Goal: Task Accomplishment & Management: Manage account settings

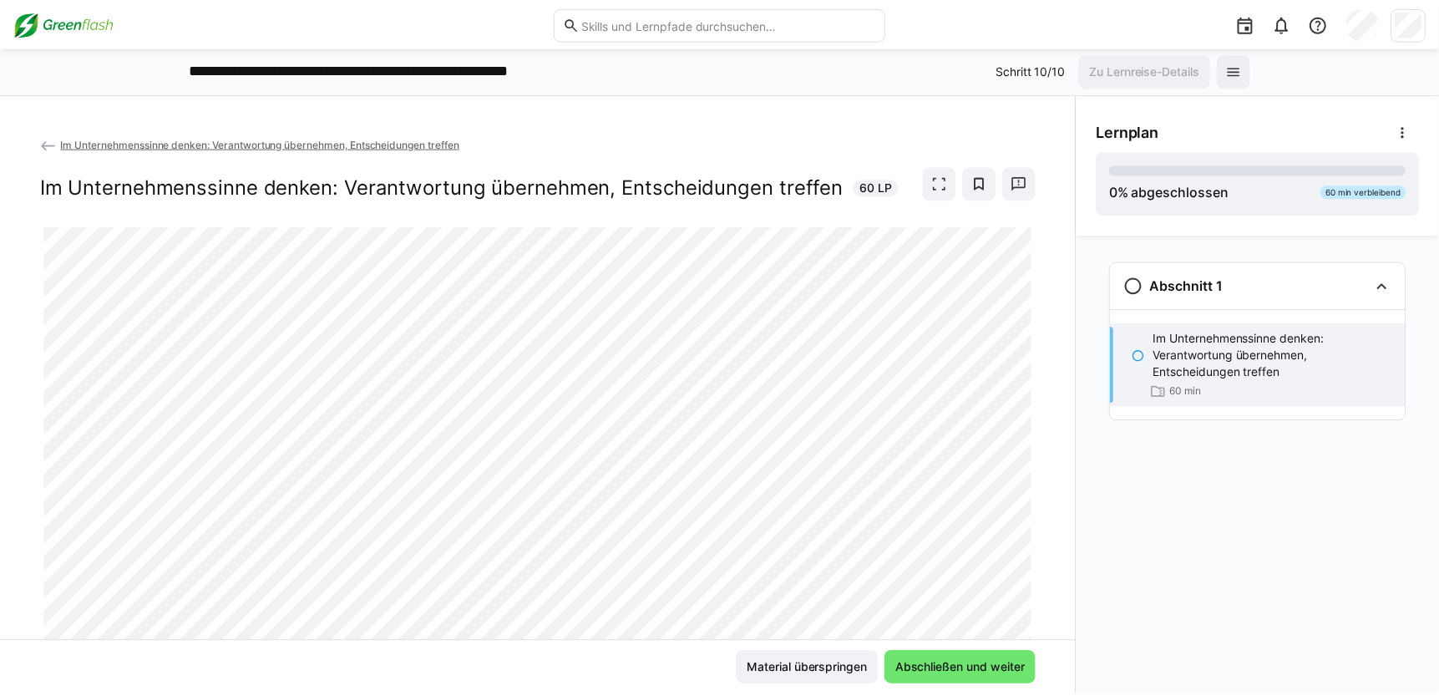
scroll to position [54, 0]
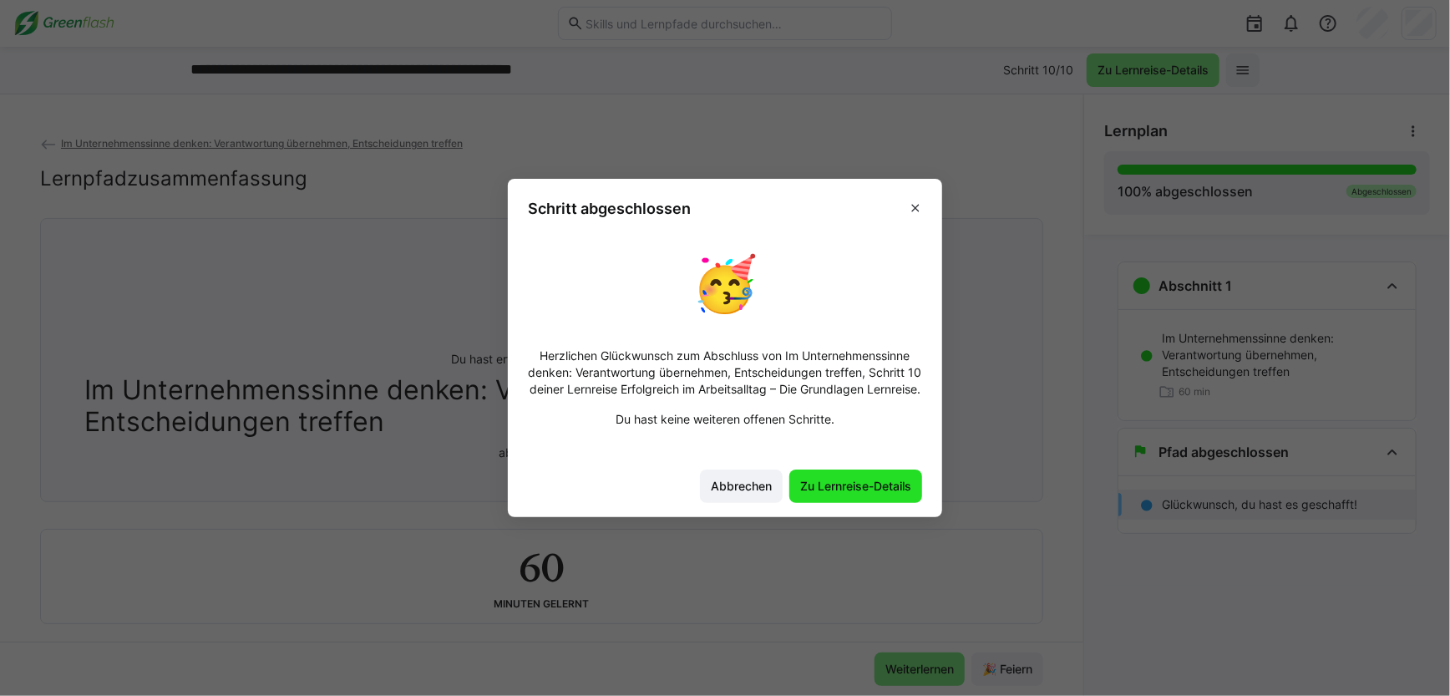
click at [848, 494] on span "Zu Lernreise-Details" at bounding box center [856, 486] width 116 height 17
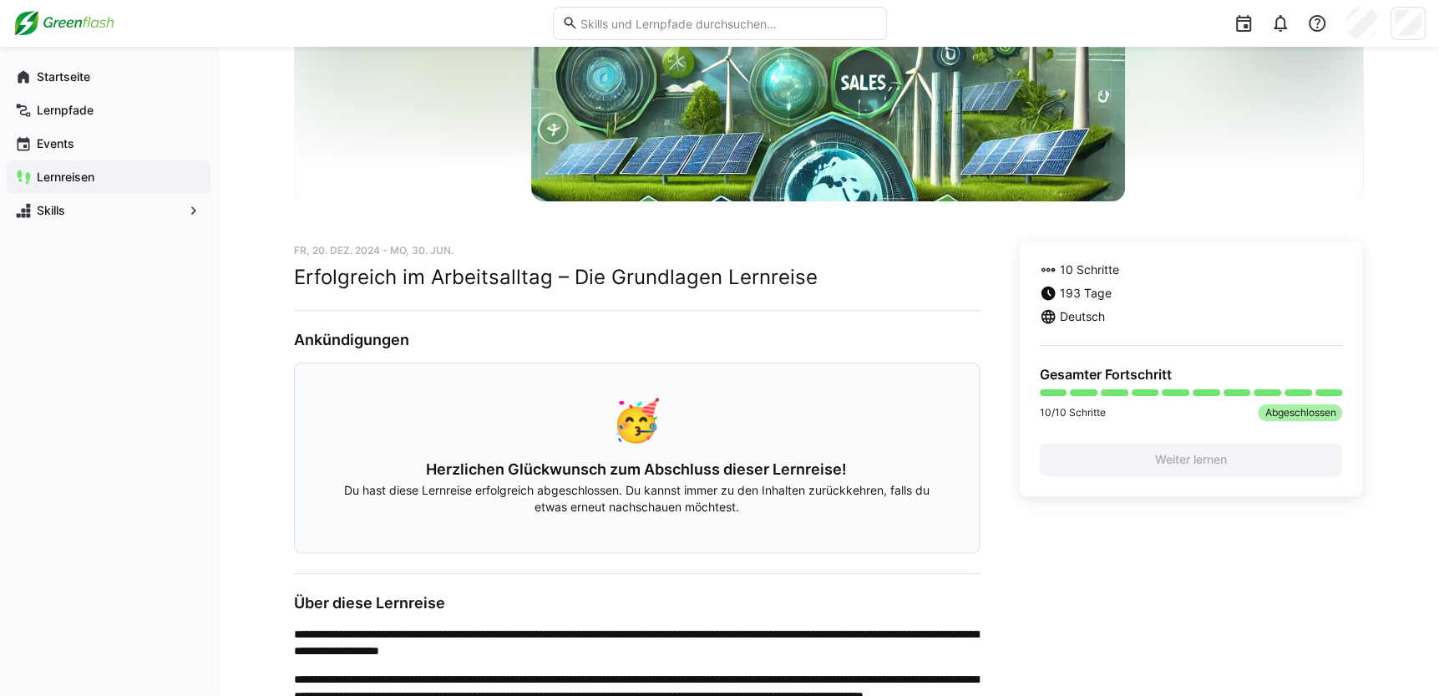
scroll to position [303, 0]
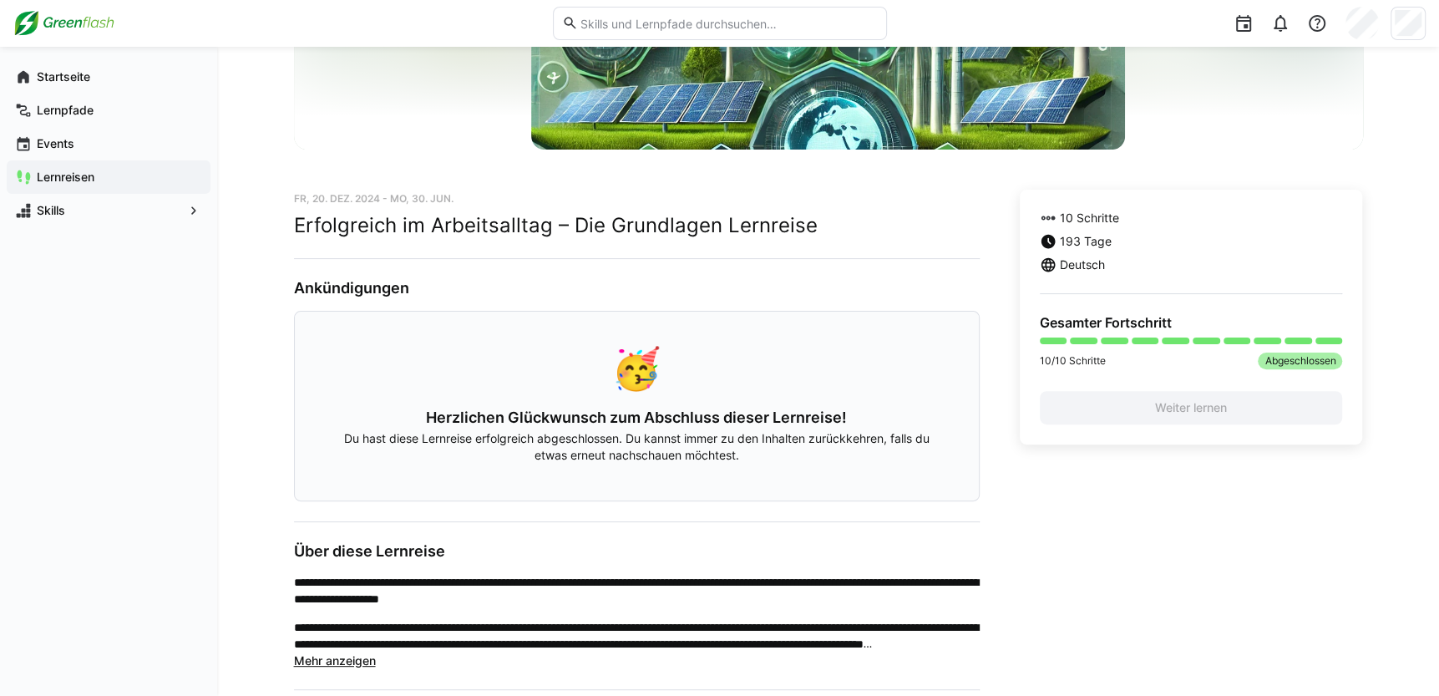
click at [1299, 362] on span "Abgeschlossen" at bounding box center [1300, 360] width 84 height 17
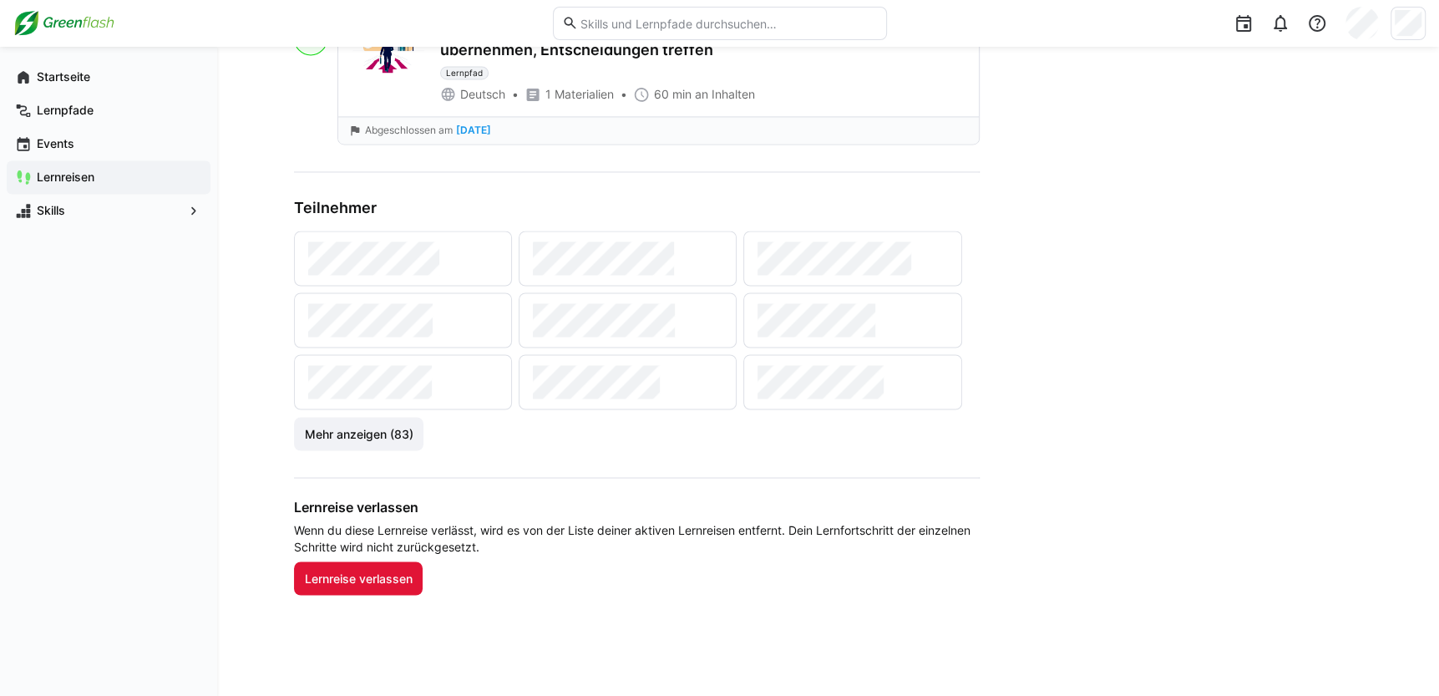
scroll to position [2245, 0]
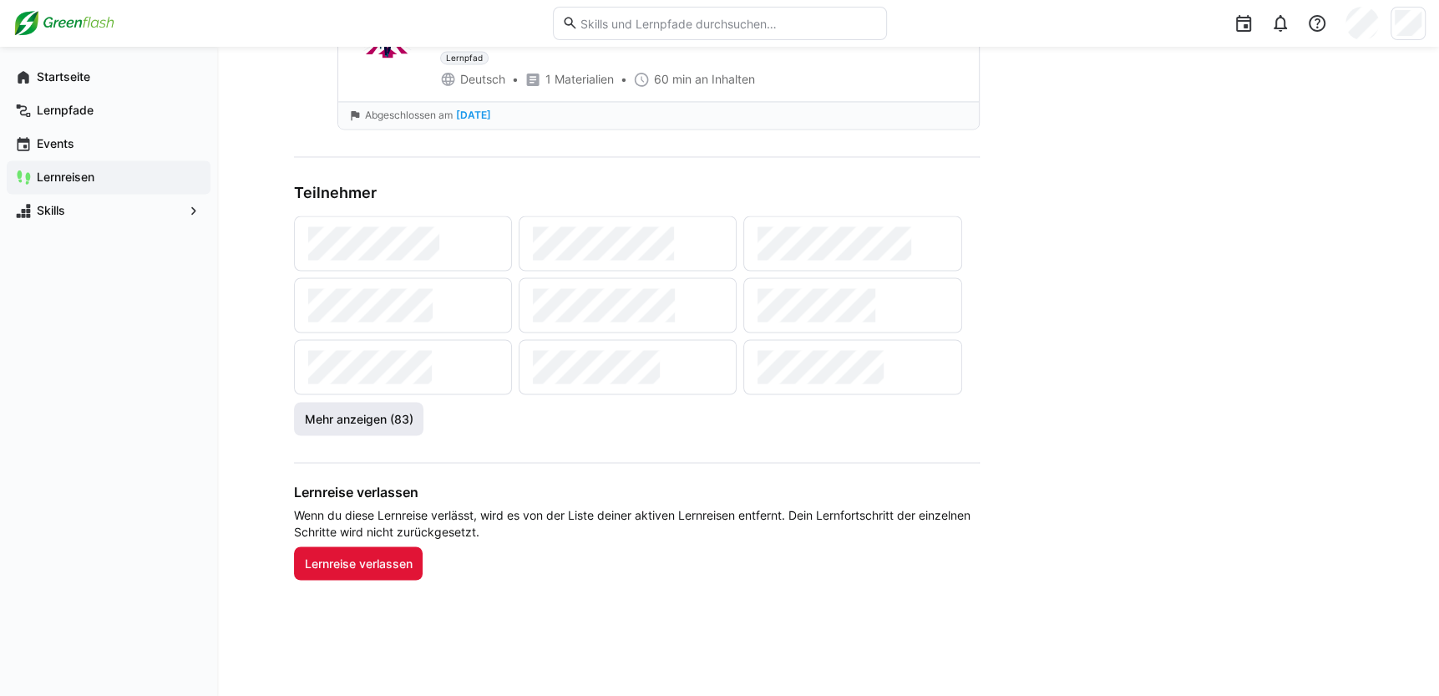
click at [358, 413] on span "Mehr anzeigen (83)" at bounding box center [358, 418] width 114 height 17
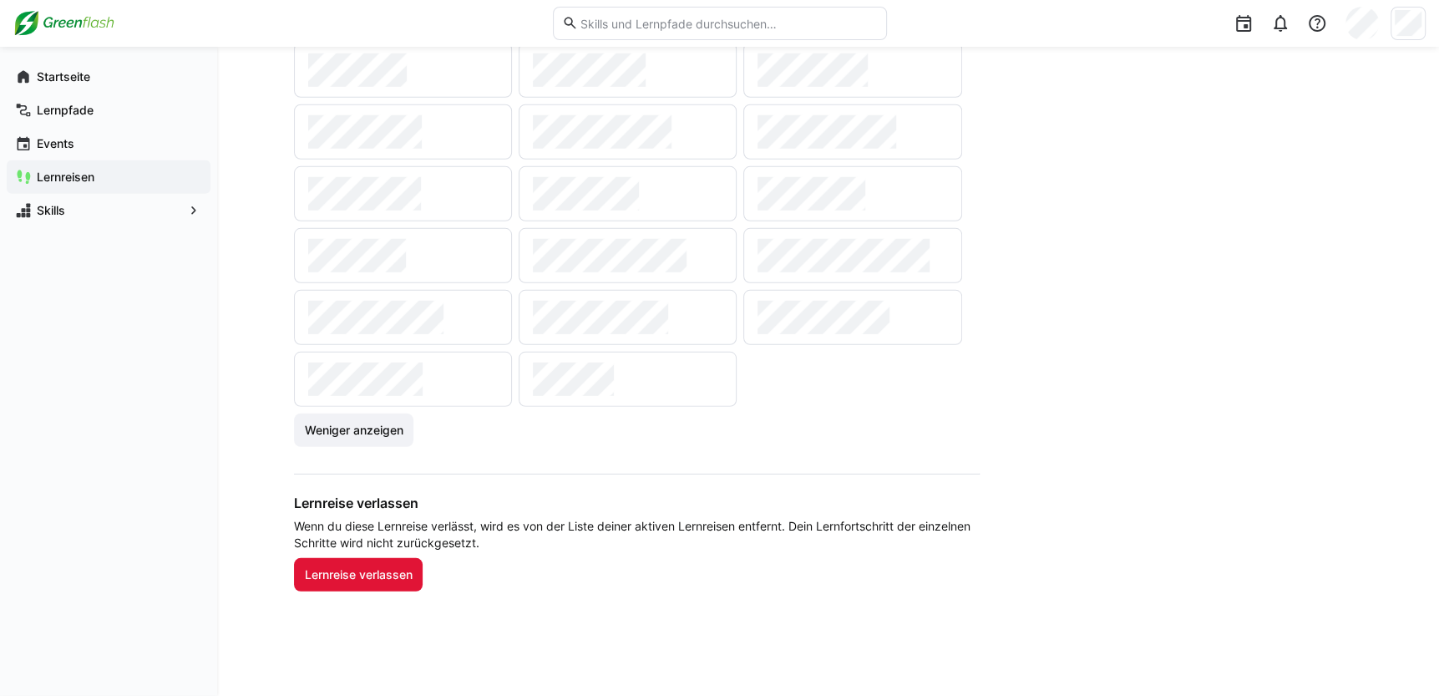
scroll to position [3968, 0]
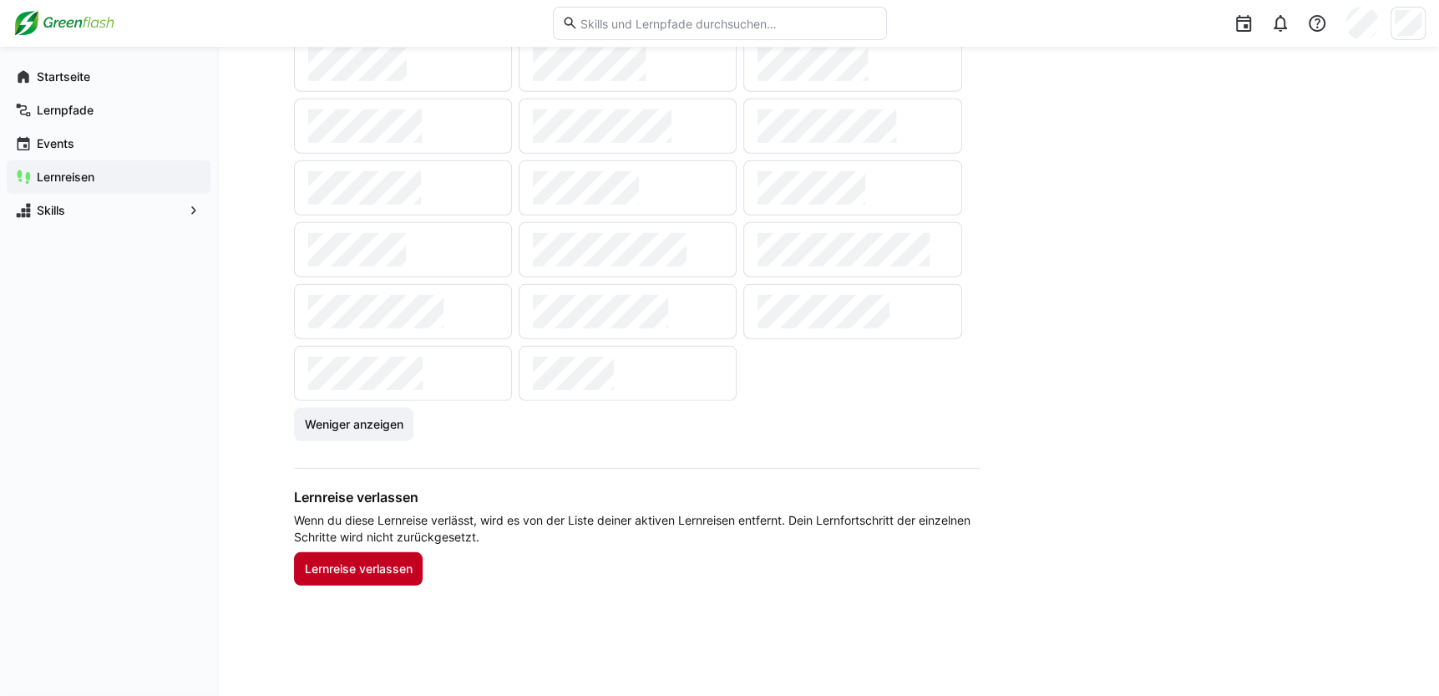
click at [366, 562] on span "Lernreise verlassen" at bounding box center [357, 568] width 113 height 17
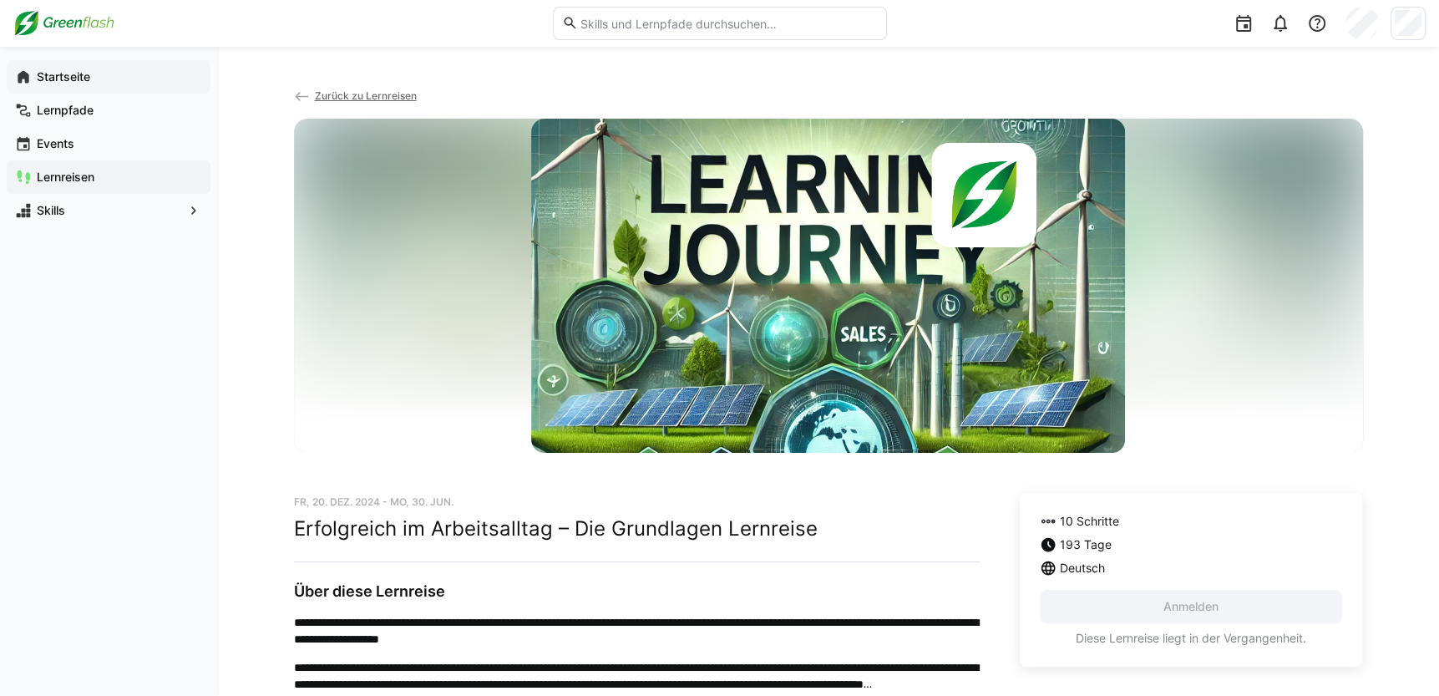
click at [0, 0] on app-navigation-label "Startseite" at bounding box center [0, 0] width 0 height 0
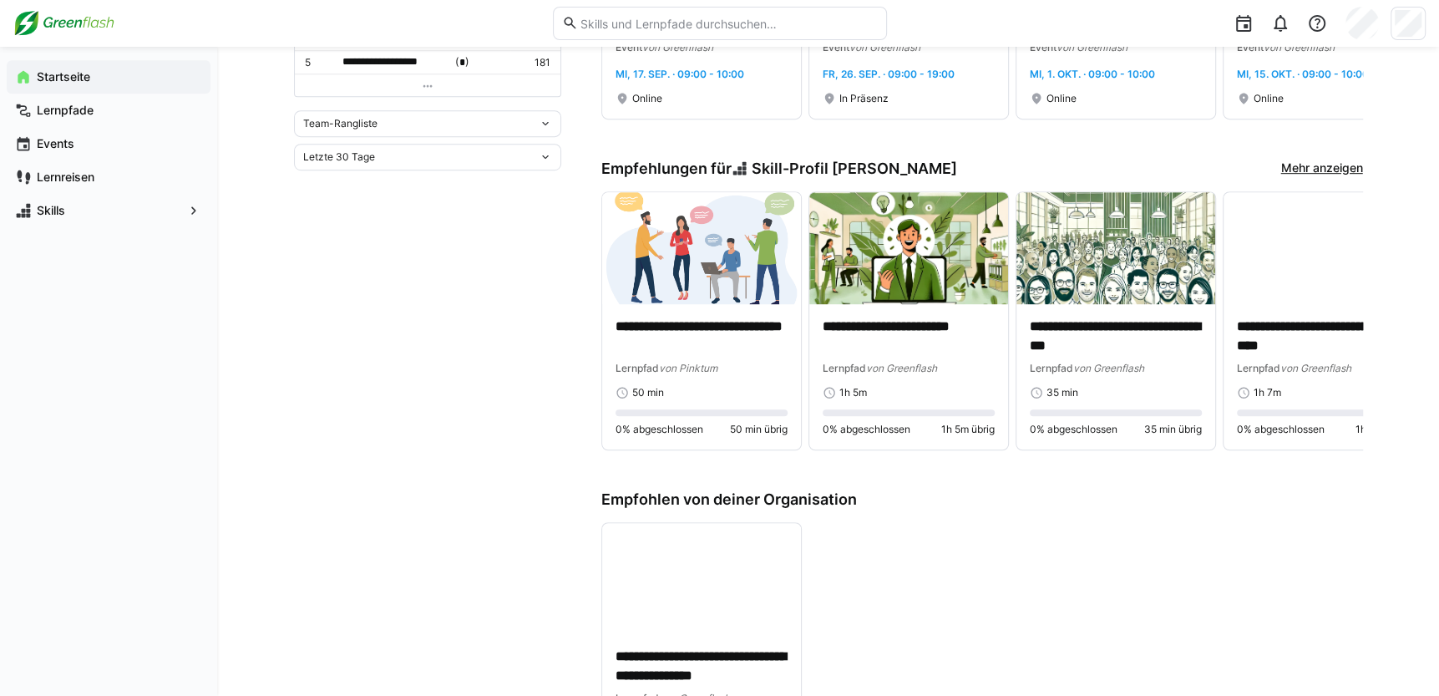
scroll to position [759, 0]
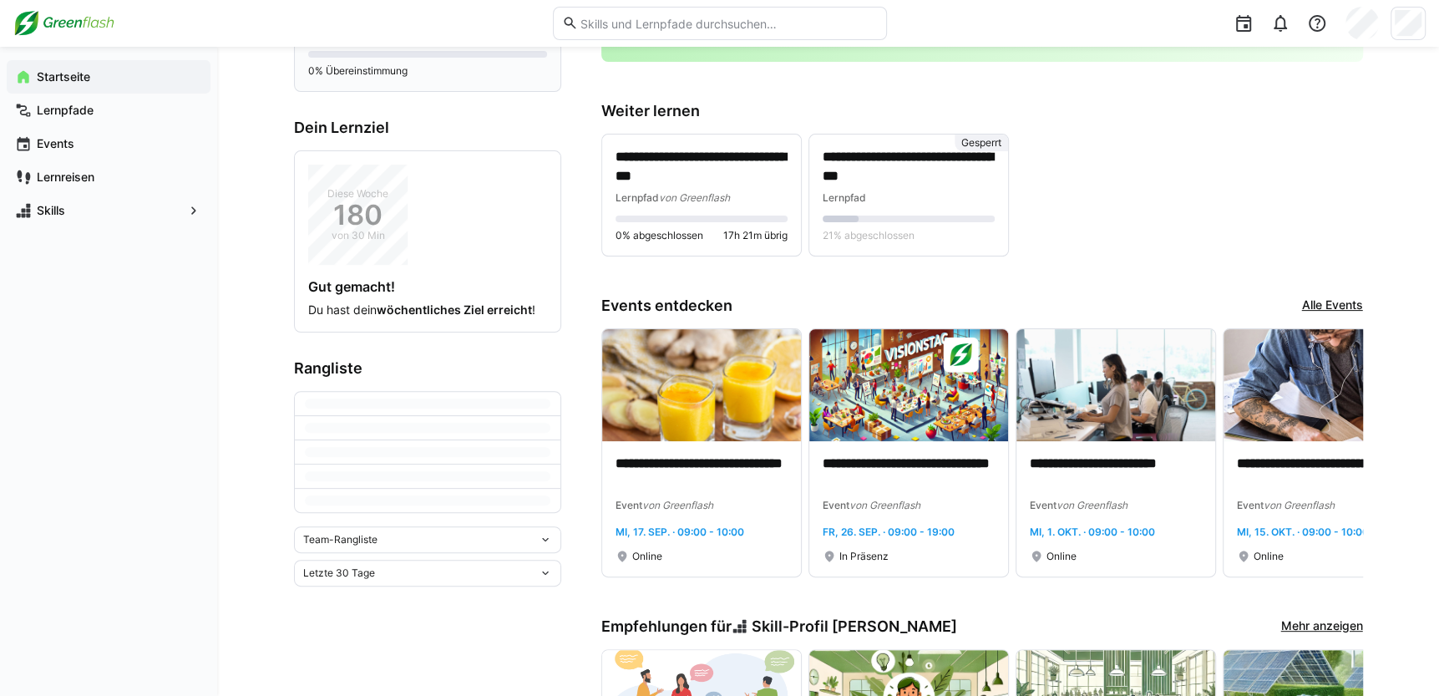
scroll to position [303, 0]
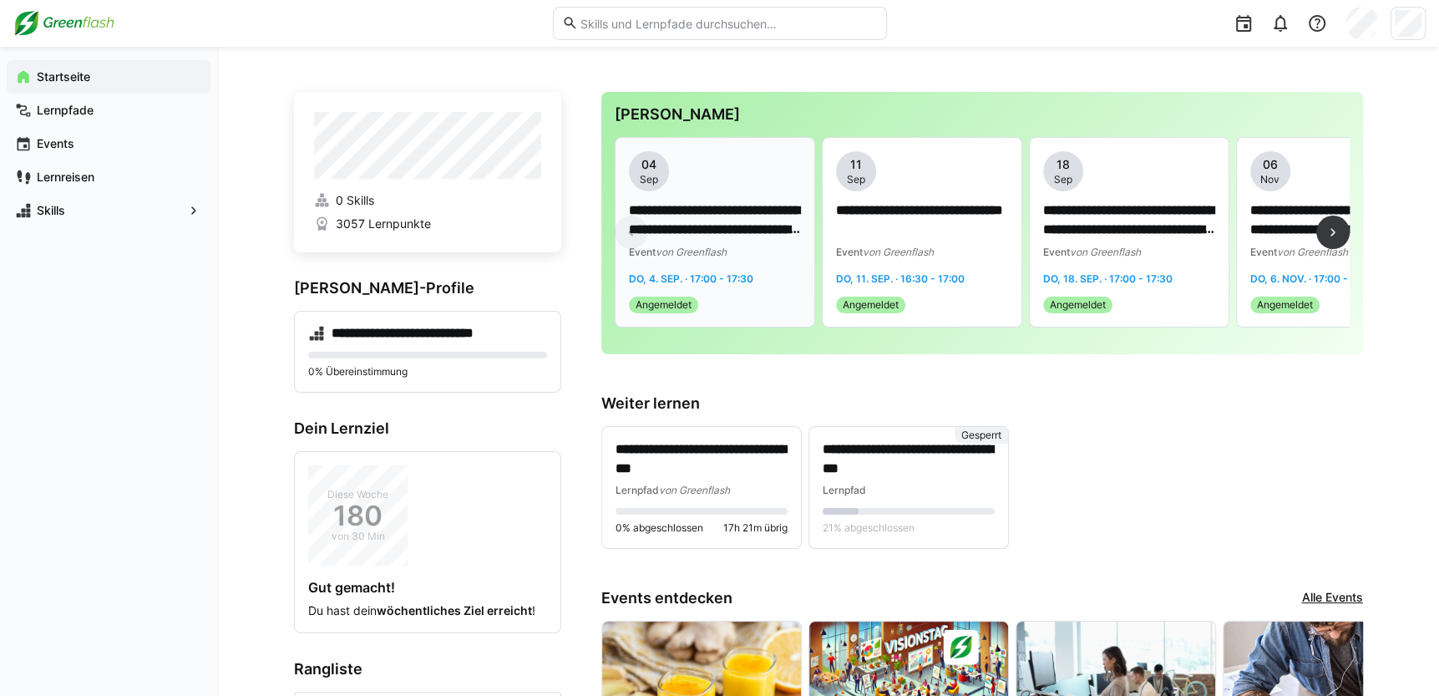
click at [691, 213] on p "**********" at bounding box center [715, 220] width 172 height 38
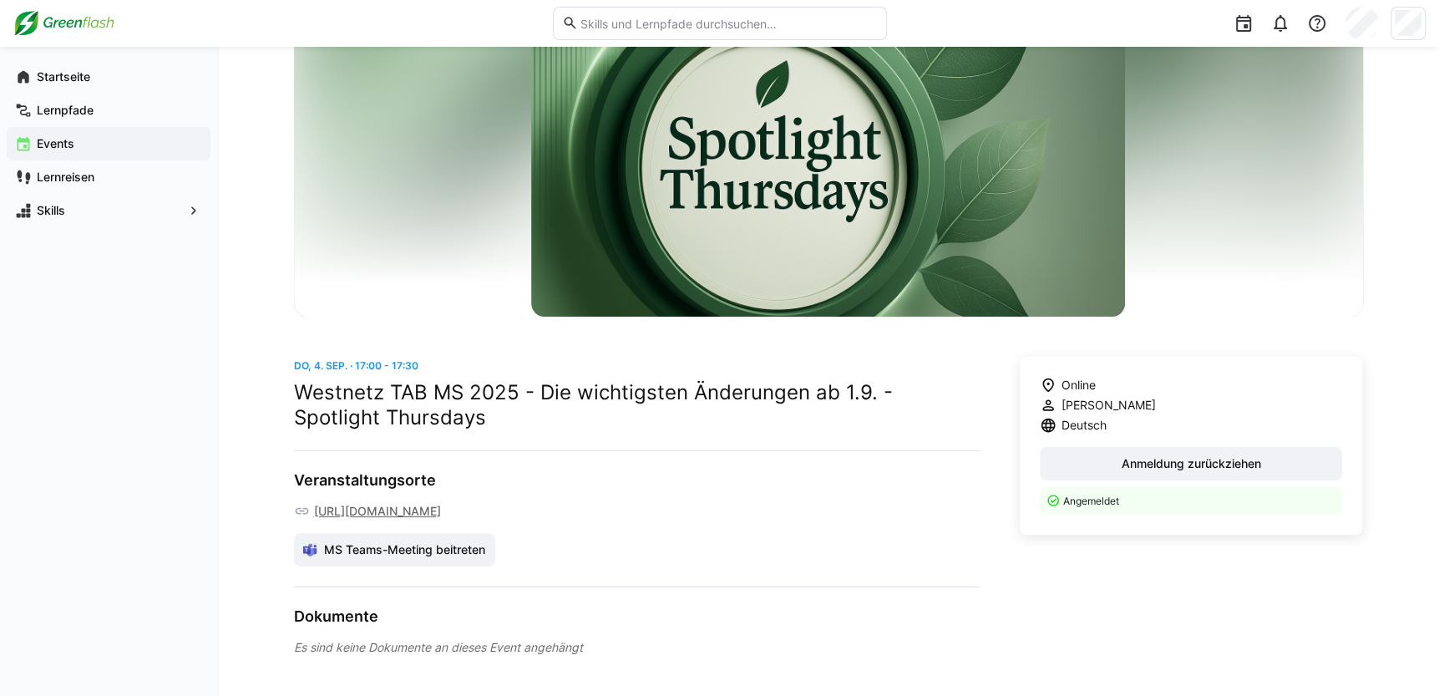
scroll to position [185, 0]
